Goal: Task Accomplishment & Management: Manage account settings

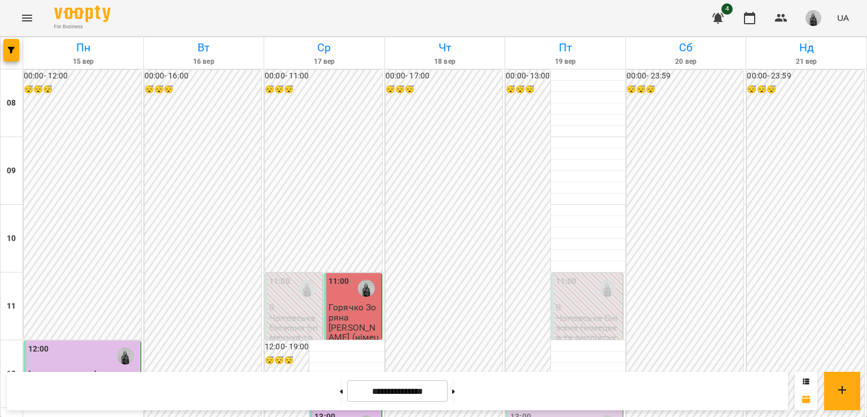
scroll to position [226, 0]
click at [318, 411] on div "13:00" at bounding box center [324, 424] width 21 height 26
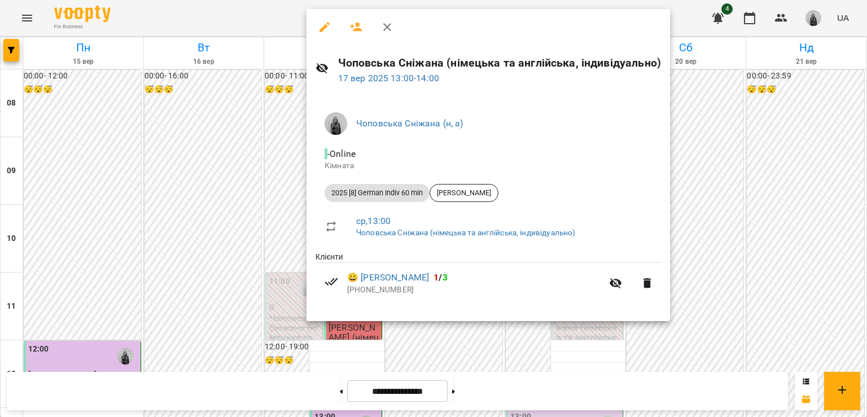
click at [391, 26] on icon "button" at bounding box center [387, 27] width 14 height 14
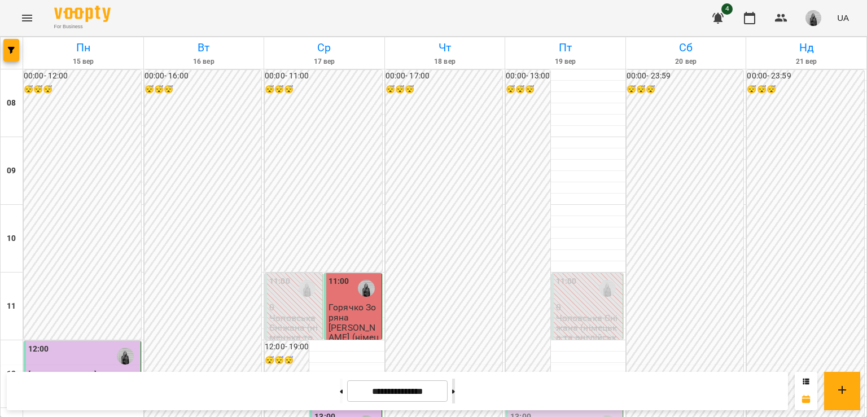
click at [455, 388] on button at bounding box center [453, 391] width 3 height 25
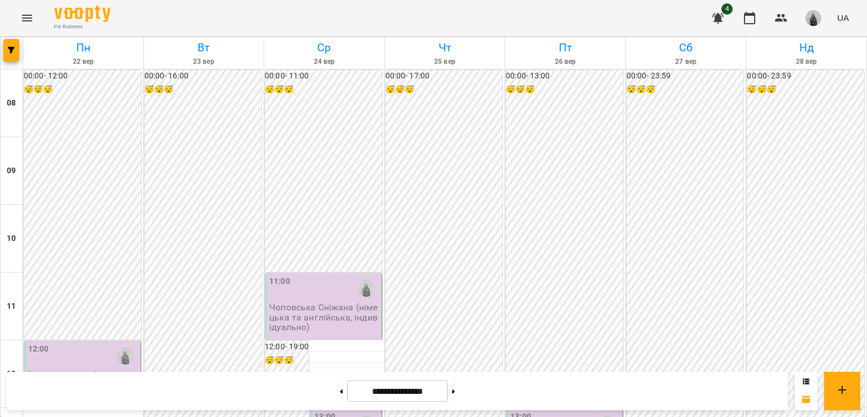
scroll to position [323, 0]
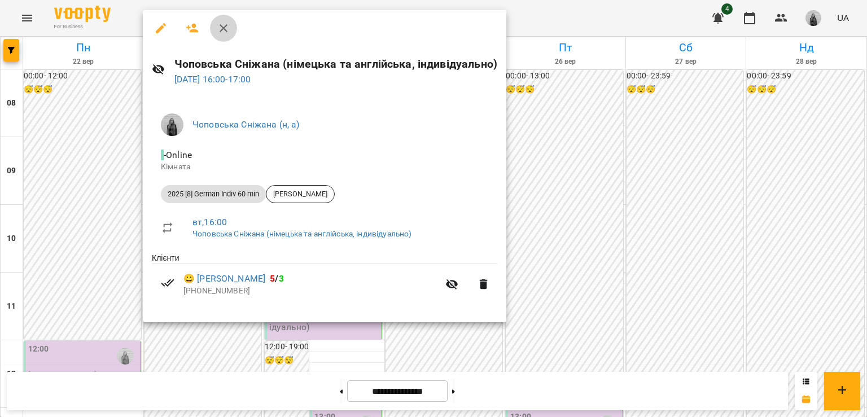
click at [230, 24] on icon "button" at bounding box center [224, 28] width 14 height 14
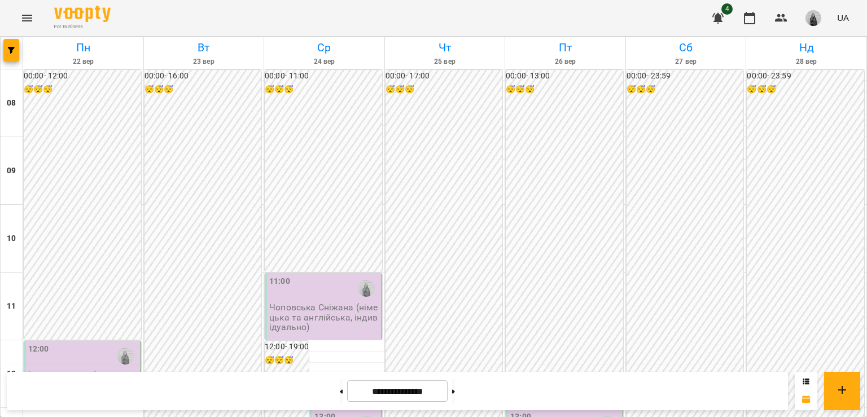
scroll to position [380, 0]
click at [340, 392] on button at bounding box center [341, 391] width 3 height 25
type input "**********"
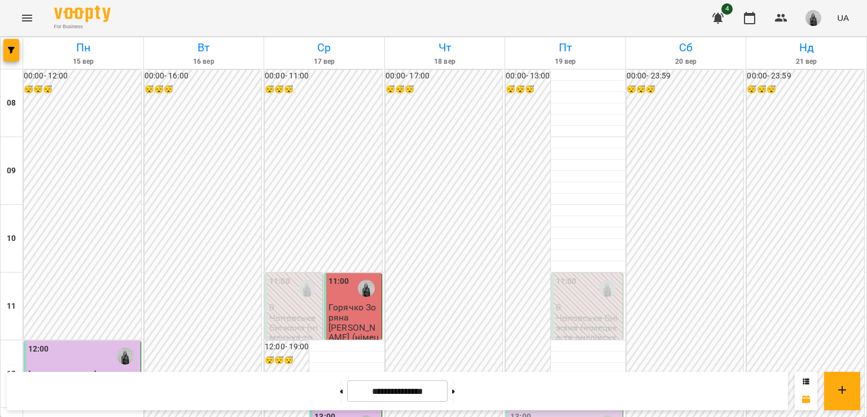
scroll to position [549, 0]
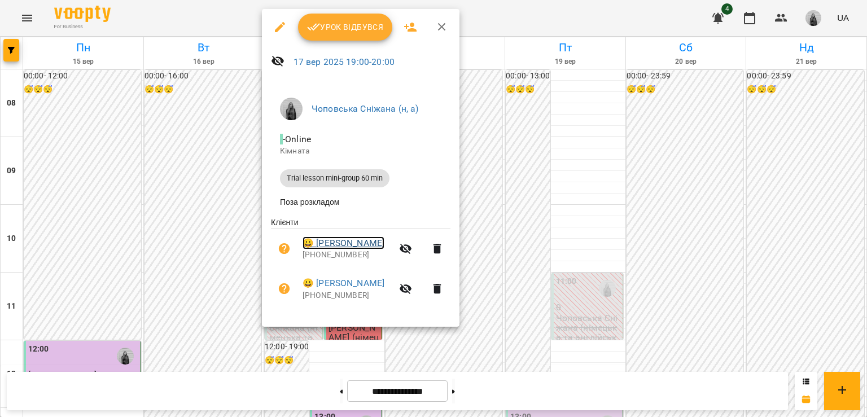
click at [314, 246] on link "😀 [PERSON_NAME]" at bounding box center [344, 243] width 82 height 14
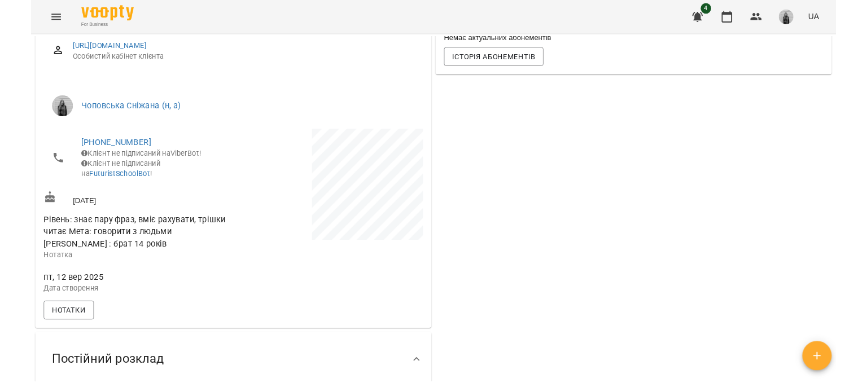
scroll to position [169, 0]
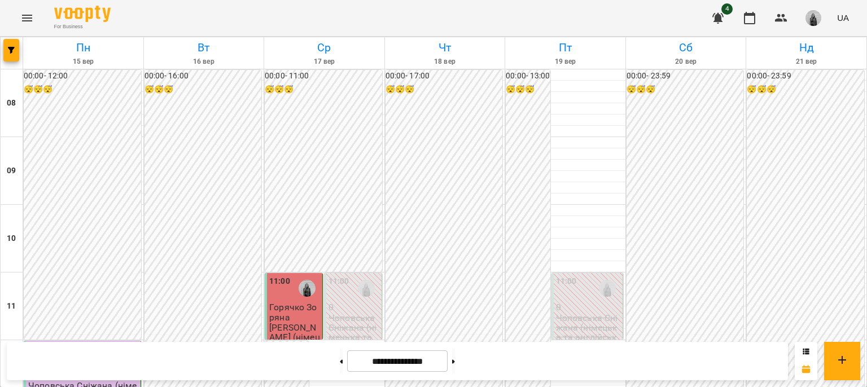
scroll to position [579, 0]
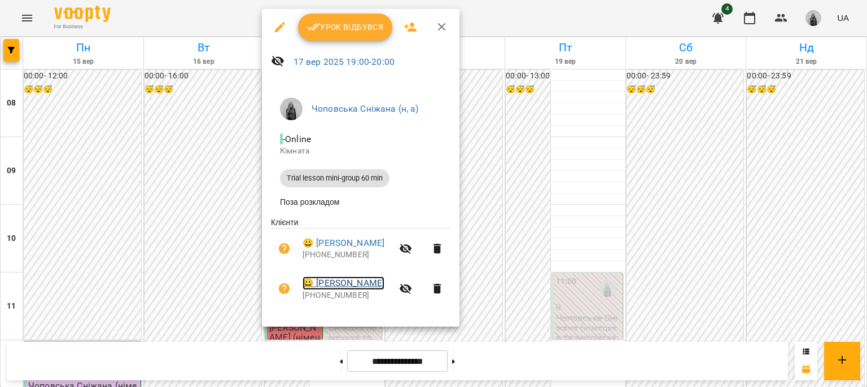
click at [343, 283] on link "😀 [PERSON_NAME]" at bounding box center [344, 284] width 82 height 14
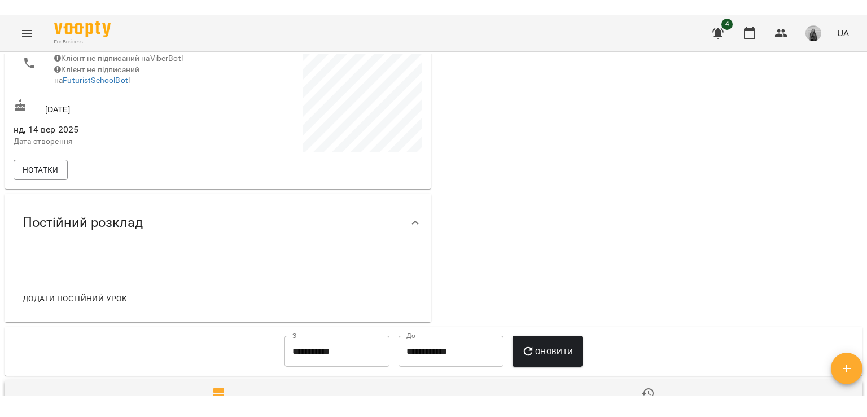
scroll to position [226, 0]
